Goal: Information Seeking & Learning: Learn about a topic

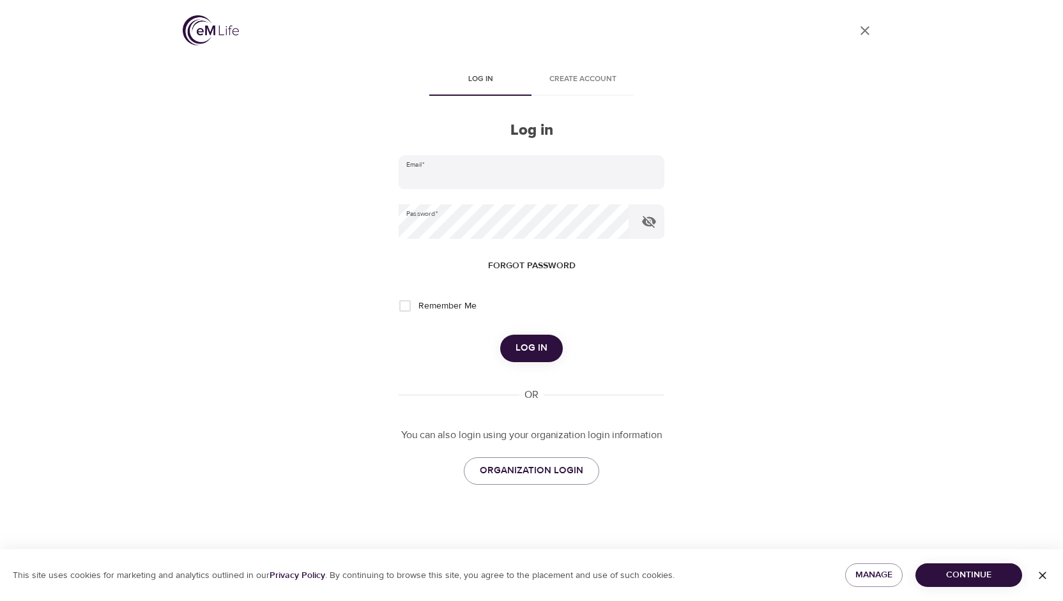
type input "kbaker@wondrhealth.com"
click at [539, 349] on span "Log in" at bounding box center [532, 348] width 32 height 17
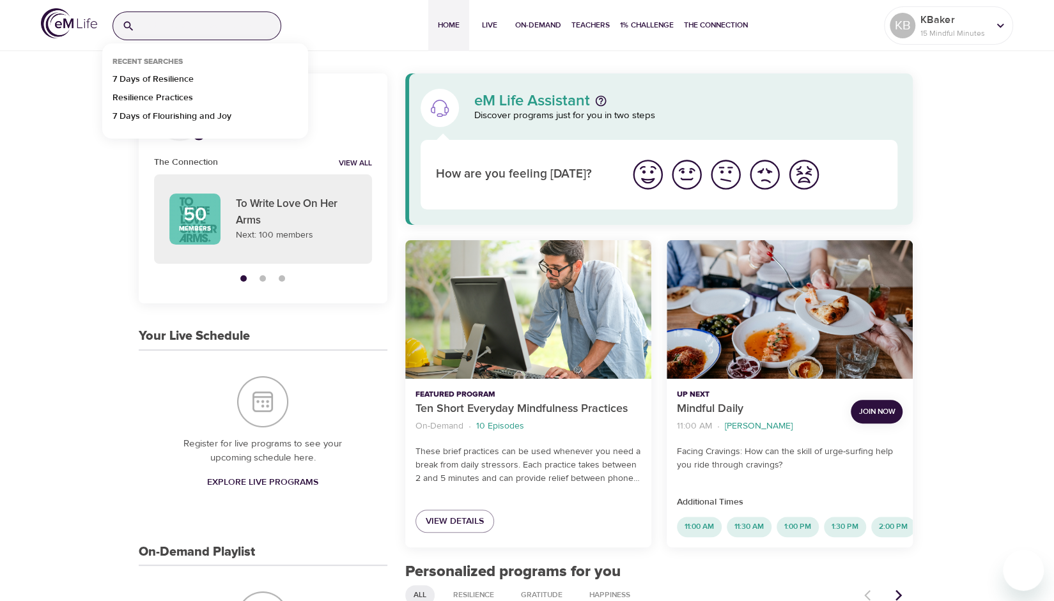
click at [222, 18] on input "search" at bounding box center [210, 25] width 141 height 27
type input "bringing cal"
click at [231, 81] on p "Bringing Calm and Focus to Overwhelming Situations" at bounding box center [204, 82] width 185 height 19
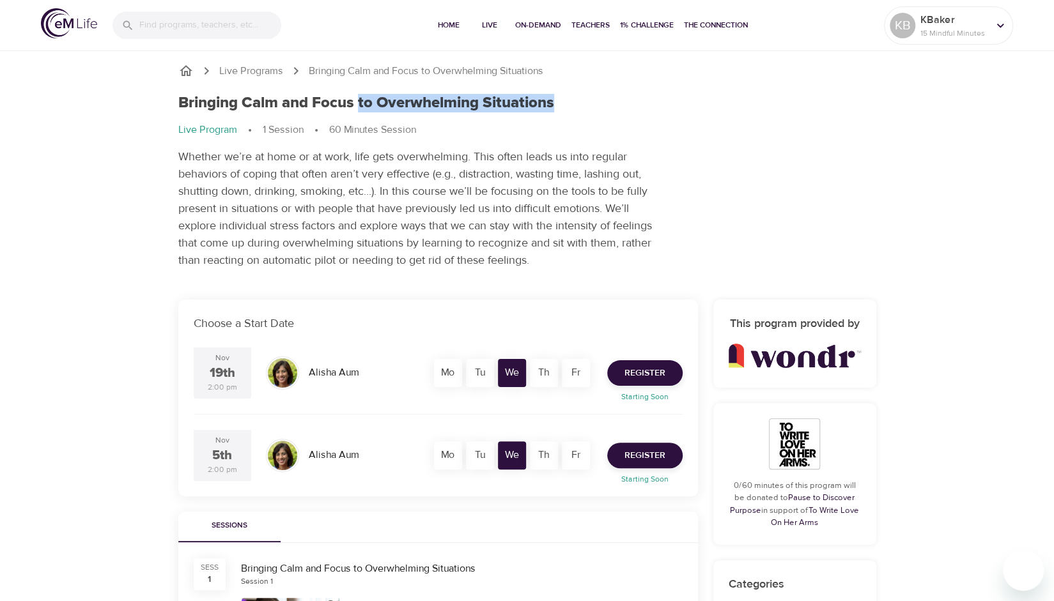
drag, startPoint x: 360, startPoint y: 100, endPoint x: 562, endPoint y: 99, distance: 202.6
click at [562, 99] on div "Bringing Calm and Focus to Overwhelming Situations" at bounding box center [527, 103] width 698 height 19
copy h1 "to Overwhelming Situations"
